Goal: Task Accomplishment & Management: Complete application form

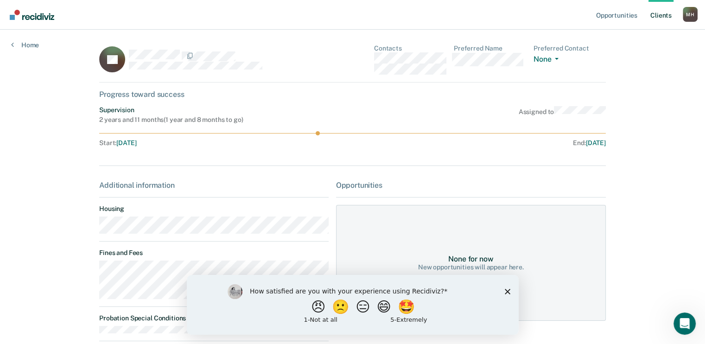
click at [656, 15] on link "Client s" at bounding box center [661, 15] width 25 height 30
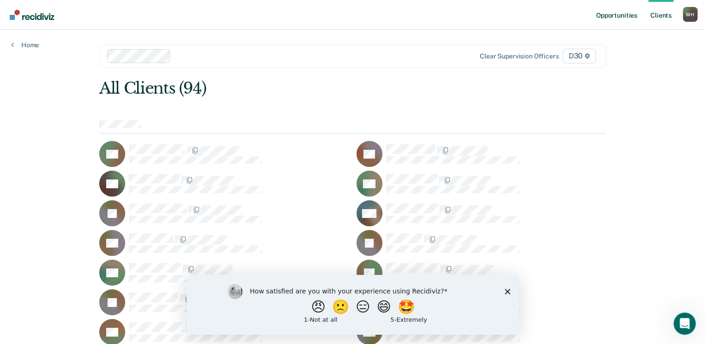
click at [604, 19] on link "Opportunities" at bounding box center [617, 15] width 45 height 30
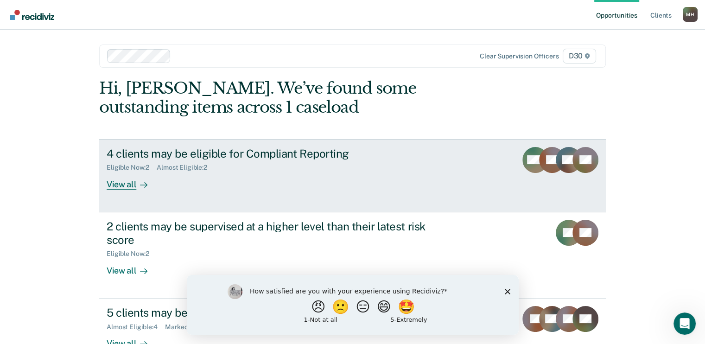
click at [122, 185] on div "View all" at bounding box center [133, 181] width 52 height 18
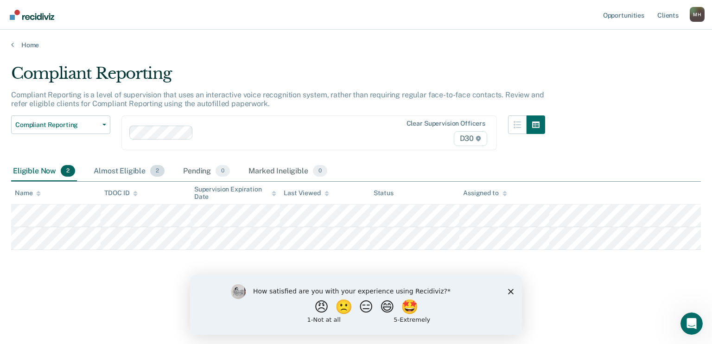
click at [103, 167] on div "Almost Eligible 2" at bounding box center [129, 171] width 75 height 20
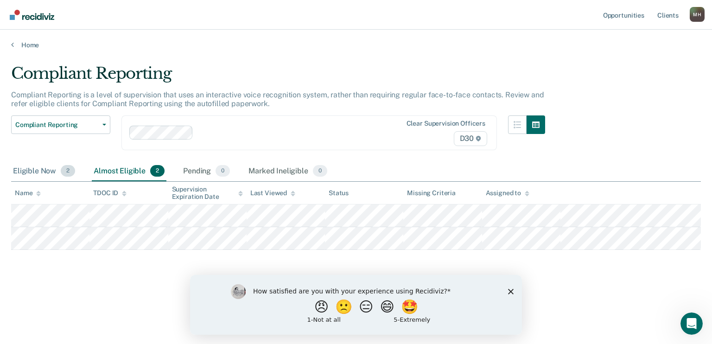
click at [54, 170] on div "Eligible Now 2" at bounding box center [44, 171] width 66 height 20
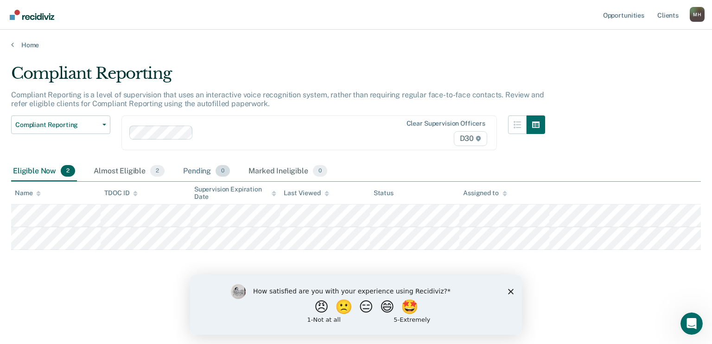
click at [190, 177] on div "Pending 0" at bounding box center [206, 171] width 51 height 20
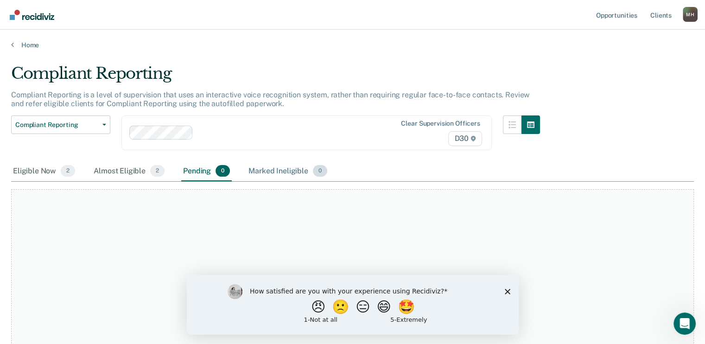
click at [269, 168] on div "Marked Ineligible 0" at bounding box center [288, 171] width 83 height 20
click at [509, 293] on polygon "Close survey" at bounding box center [508, 291] width 6 height 6
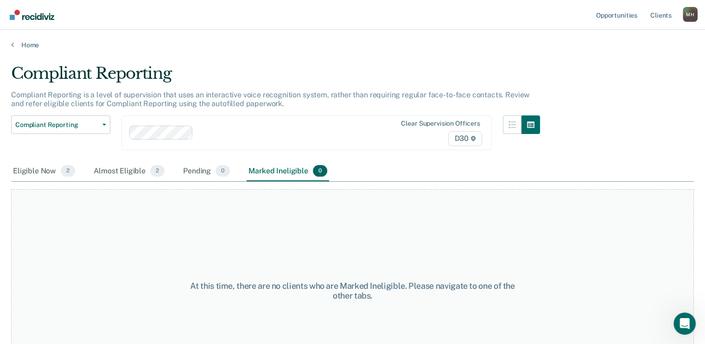
click at [83, 169] on div "Eligible Now 2 Almost Eligible 2 Pending 0 Marked Ineligible 0" at bounding box center [170, 171] width 318 height 20
click at [32, 171] on div "Eligible Now 2" at bounding box center [44, 171] width 66 height 20
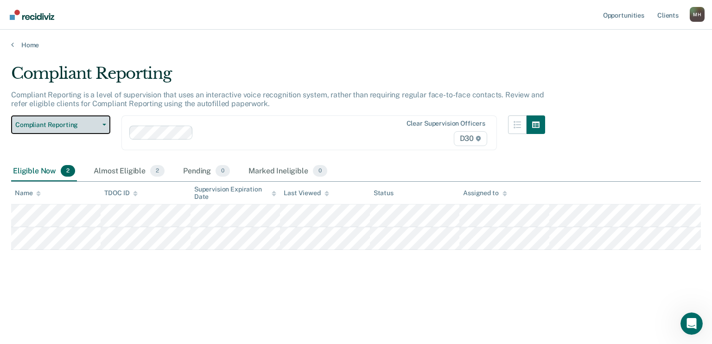
click at [75, 122] on span "Compliant Reporting" at bounding box center [56, 125] width 83 height 8
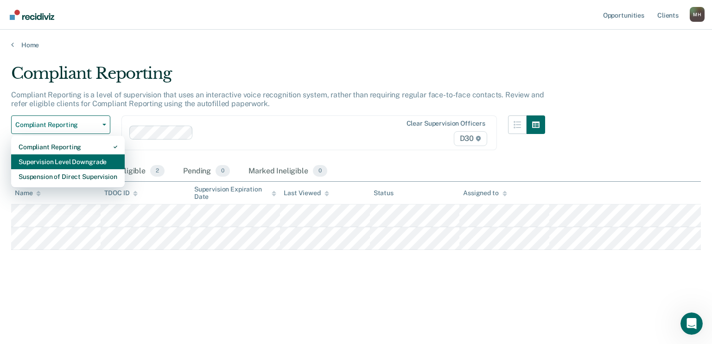
click at [66, 164] on div "Supervision Level Downgrade" at bounding box center [68, 161] width 99 height 15
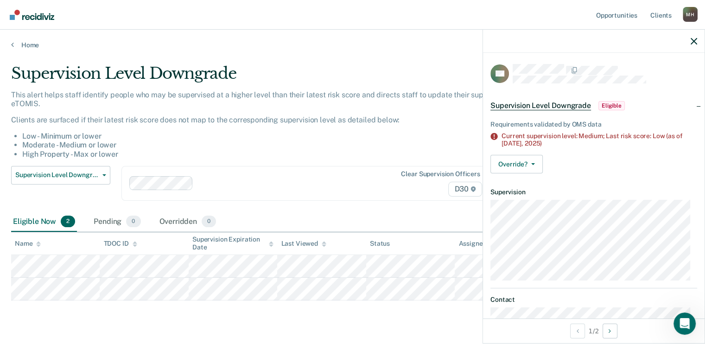
click at [365, 168] on div "Clear supervision officers D30" at bounding box center [307, 183] width 371 height 35
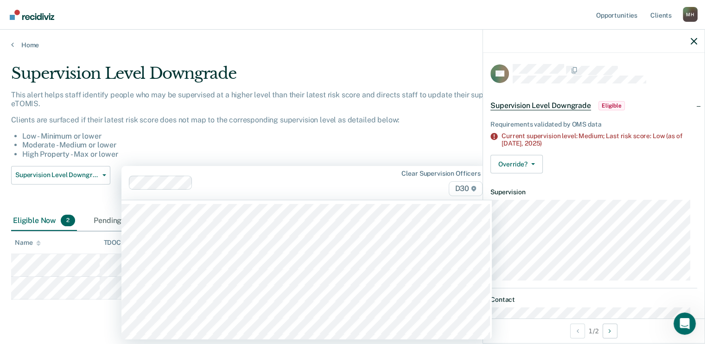
click at [310, 110] on div "This alert helps staff identify people who may be supervised at a higher level …" at bounding box center [275, 124] width 529 height 68
click at [366, 169] on div "Clear supervision officers D30" at bounding box center [307, 183] width 371 height 34
drag, startPoint x: 430, startPoint y: 145, endPoint x: 595, endPoint y: 46, distance: 193.0
click at [436, 143] on li "Moderate - Medium or lower" at bounding box center [281, 145] width 518 height 9
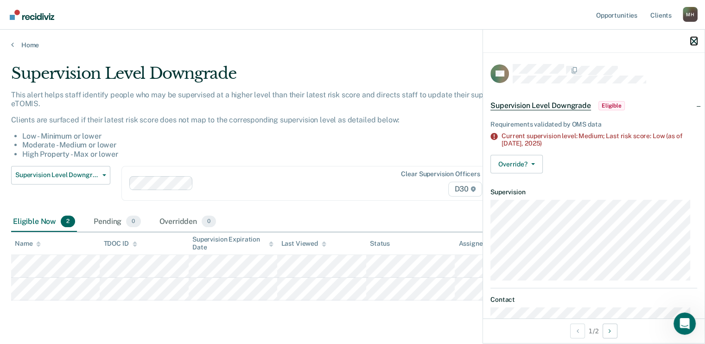
click at [694, 40] on icon "button" at bounding box center [694, 41] width 6 height 6
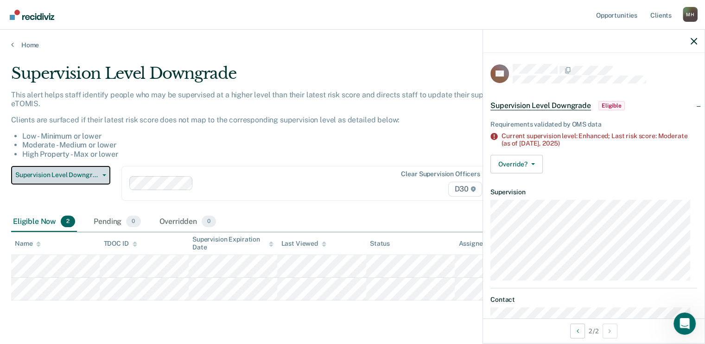
click at [49, 177] on span "Supervision Level Downgrade" at bounding box center [56, 175] width 83 height 8
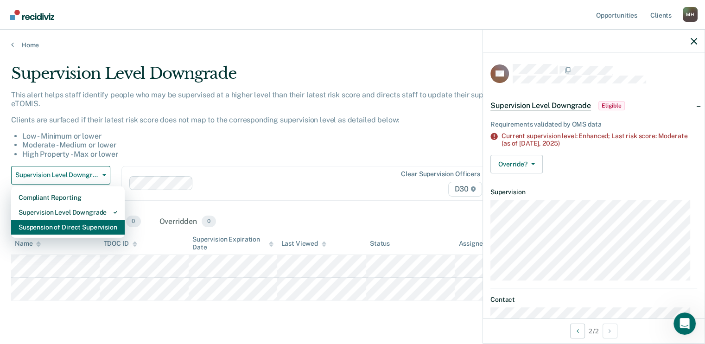
click at [58, 228] on div "Suspension of Direct Supervision" at bounding box center [68, 227] width 99 height 15
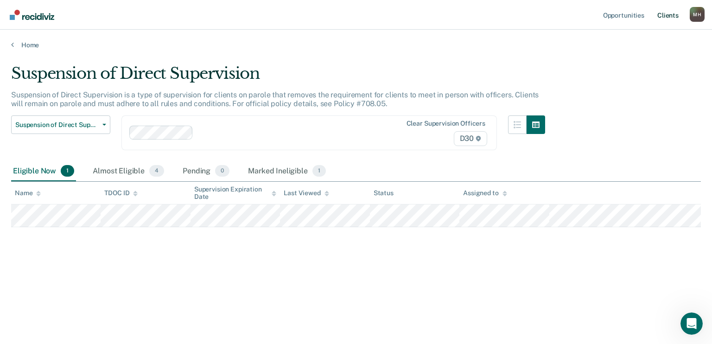
click at [677, 19] on link "Client s" at bounding box center [668, 15] width 25 height 30
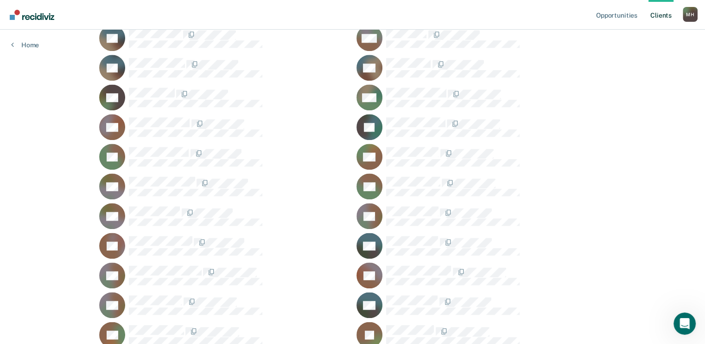
scroll to position [992, 0]
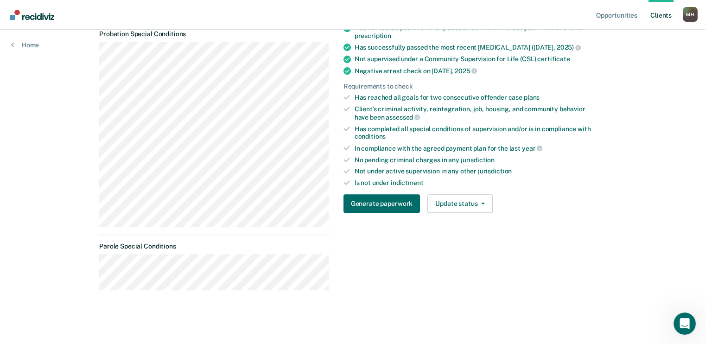
scroll to position [286, 0]
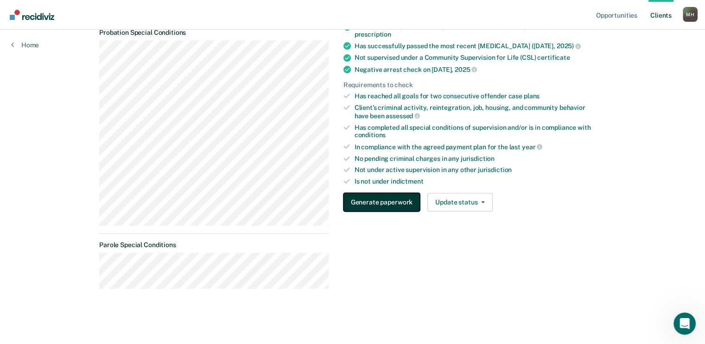
click at [368, 199] on button "Generate paperwork" at bounding box center [382, 202] width 77 height 19
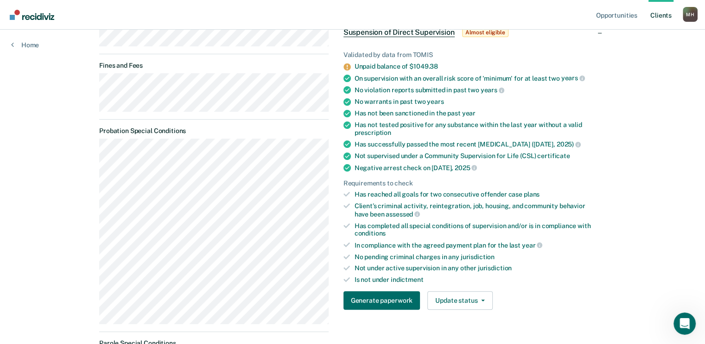
scroll to position [286, 0]
